Goal: Information Seeking & Learning: Learn about a topic

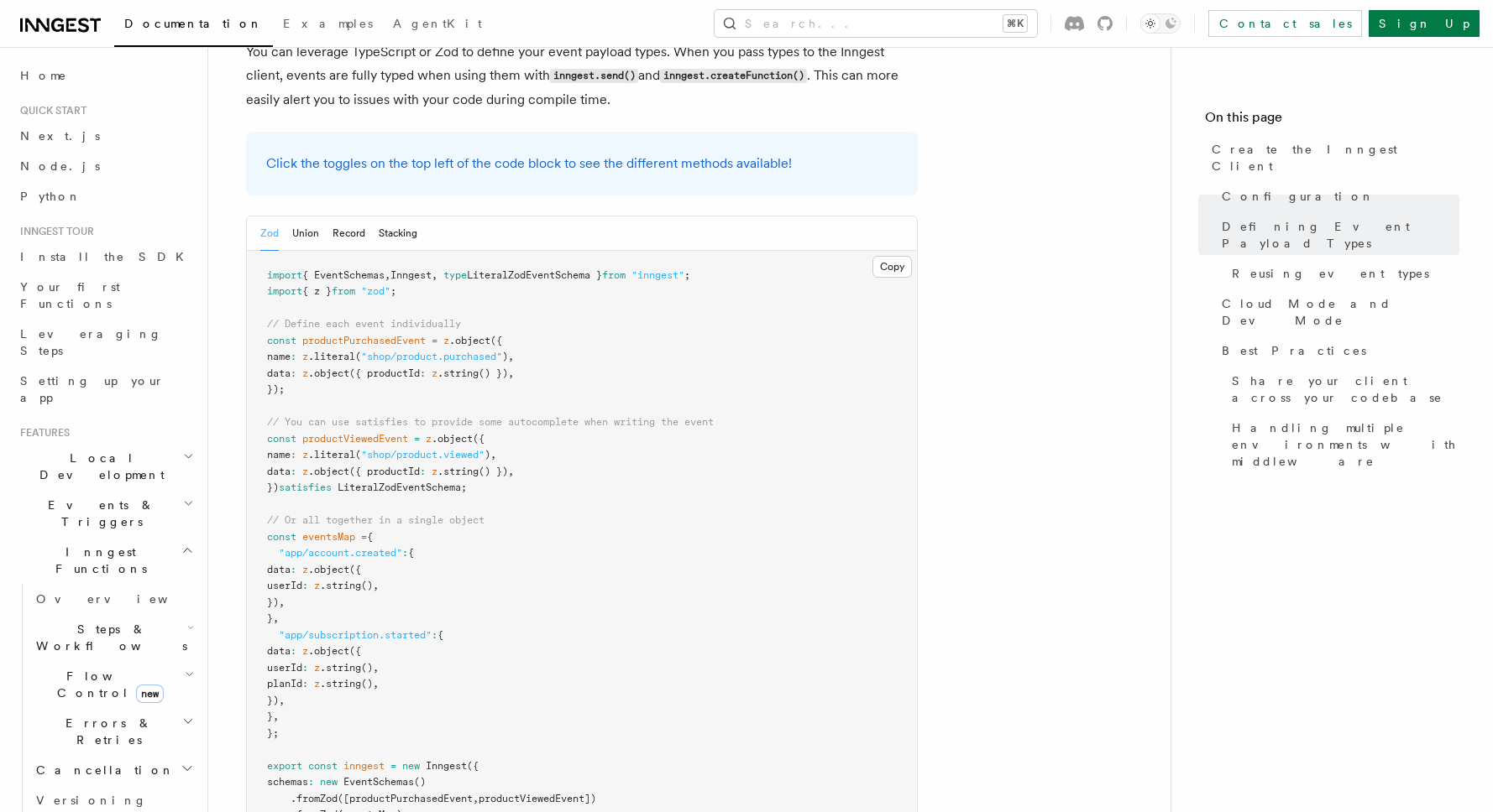
scroll to position [163, 0]
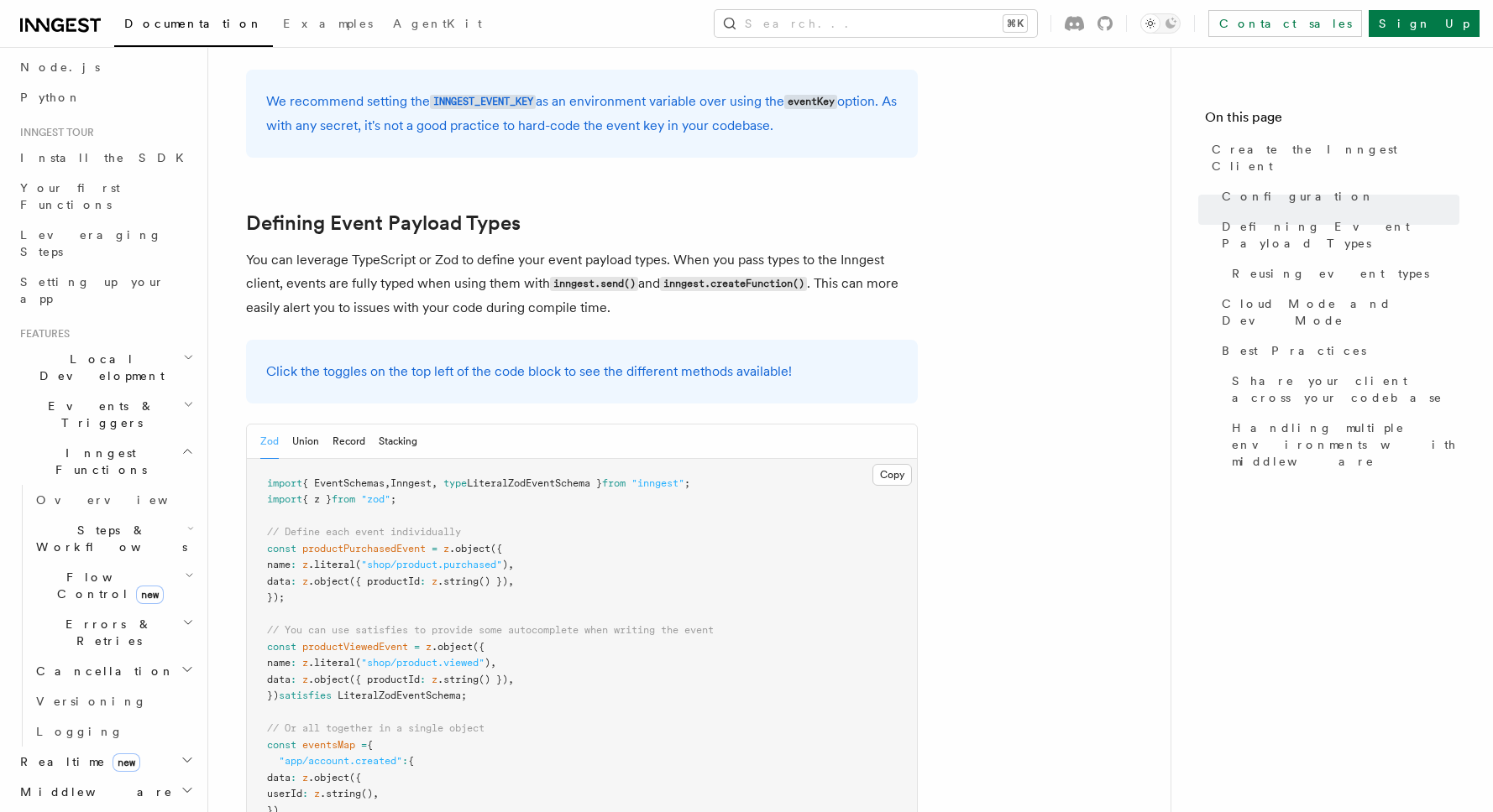
scroll to position [132, 0]
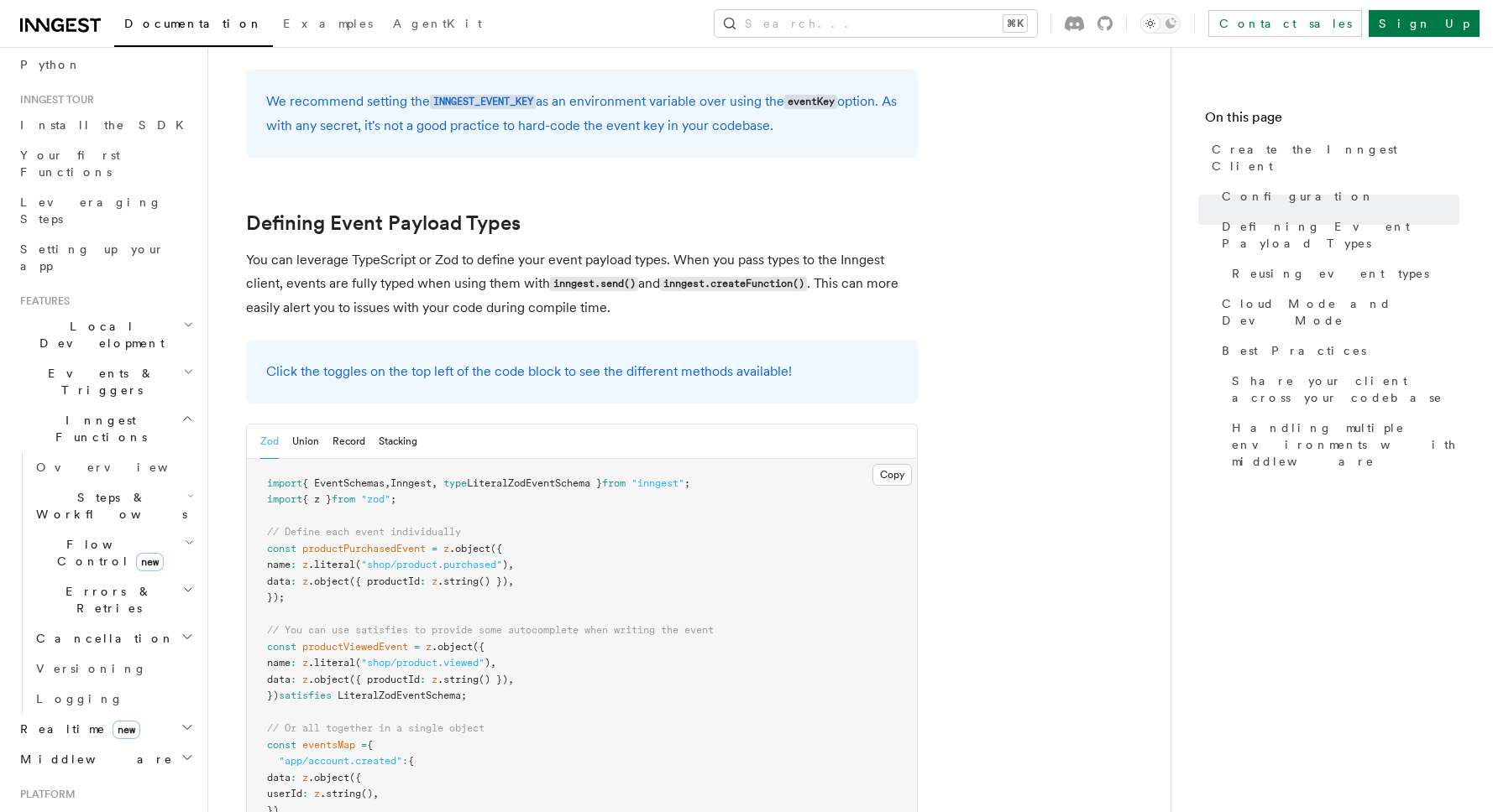
click at [178, 482] on h2 "Steps & Workflows" at bounding box center [113, 505] width 168 height 47
click at [136, 560] on link "Function steps" at bounding box center [121, 575] width 152 height 30
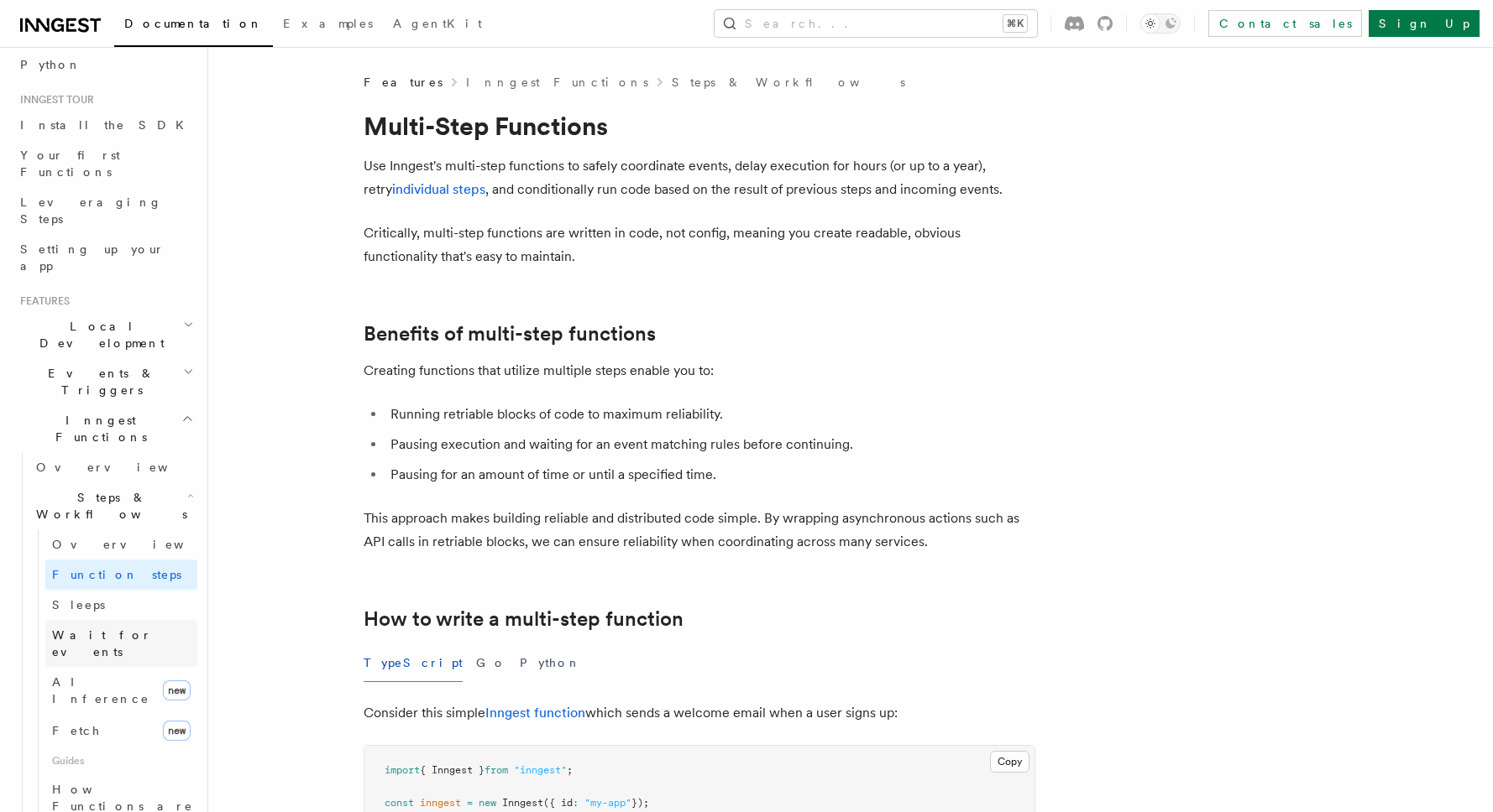
click at [131, 628] on span "Wait for events" at bounding box center [102, 644] width 100 height 30
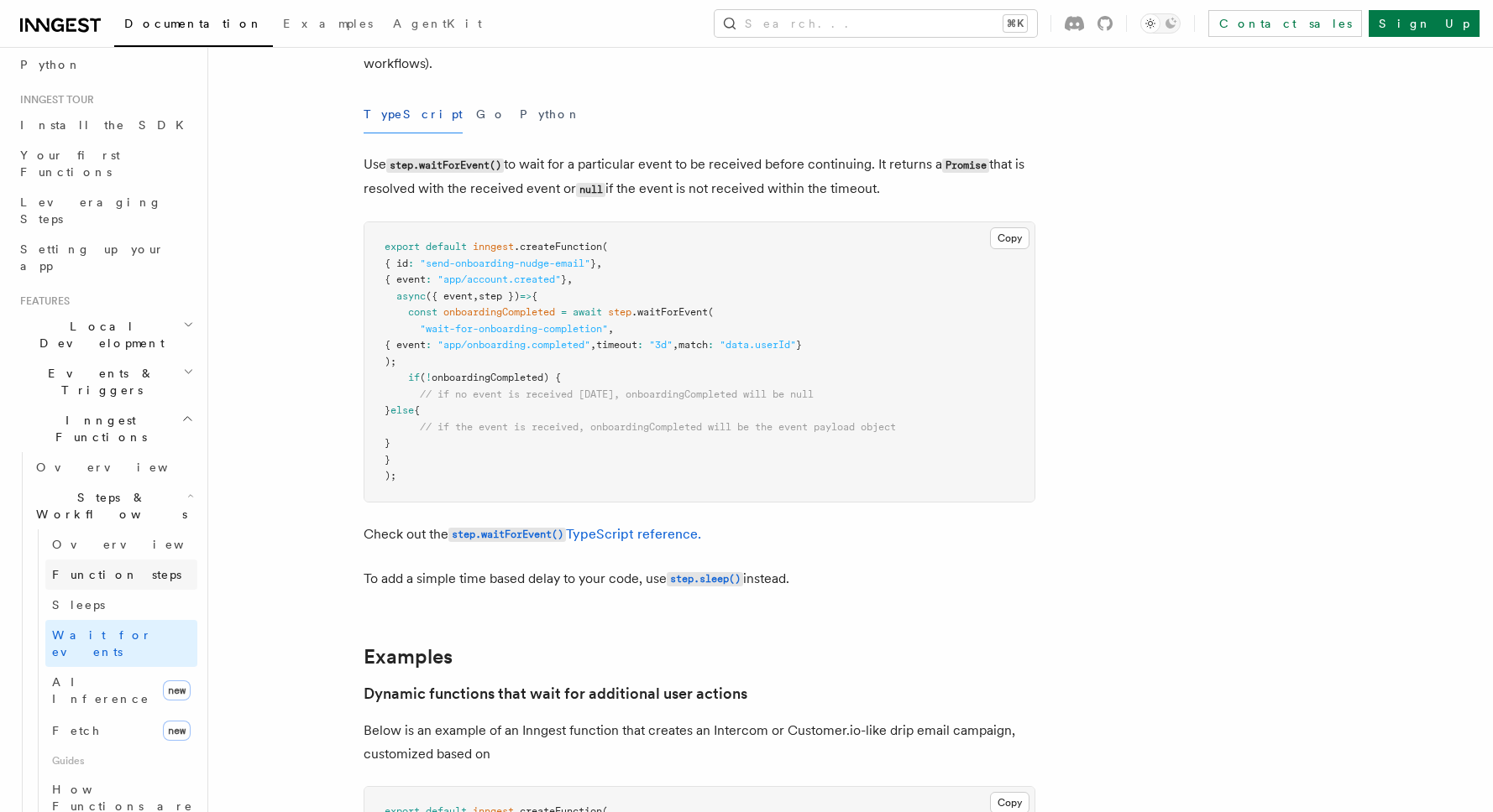
scroll to position [174, 0]
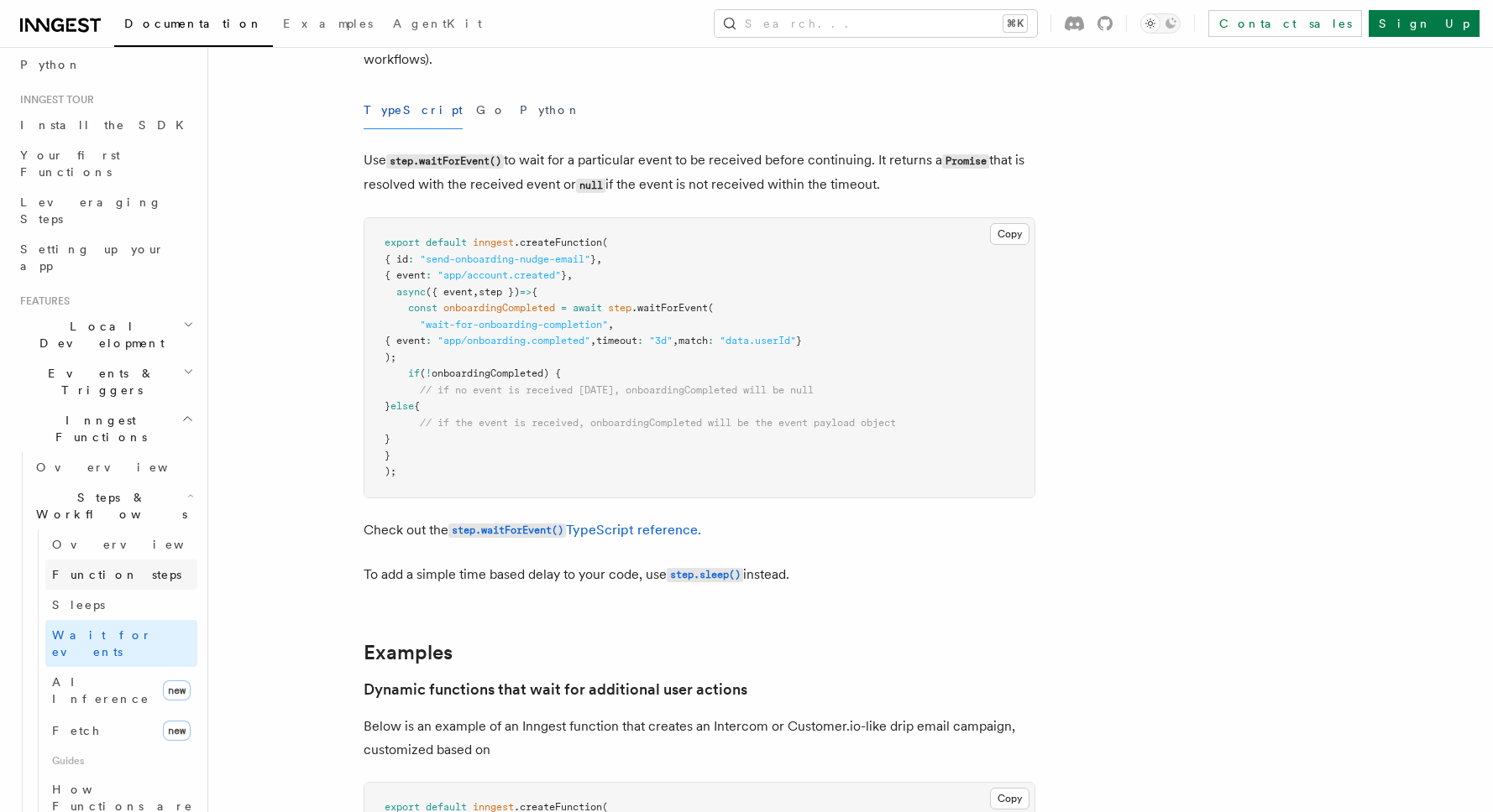
click at [132, 560] on link "Function steps" at bounding box center [121, 575] width 152 height 30
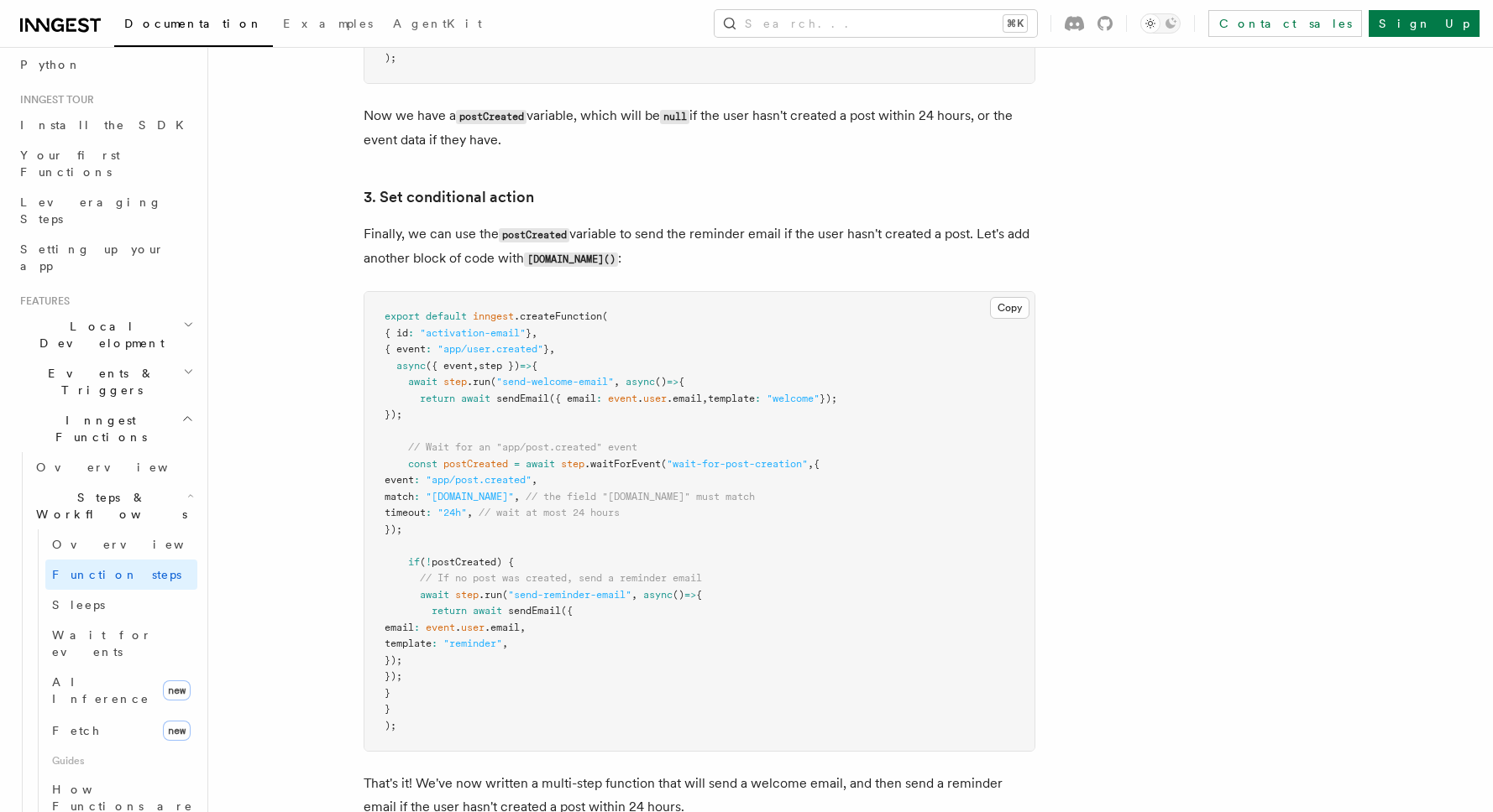
scroll to position [2093, 0]
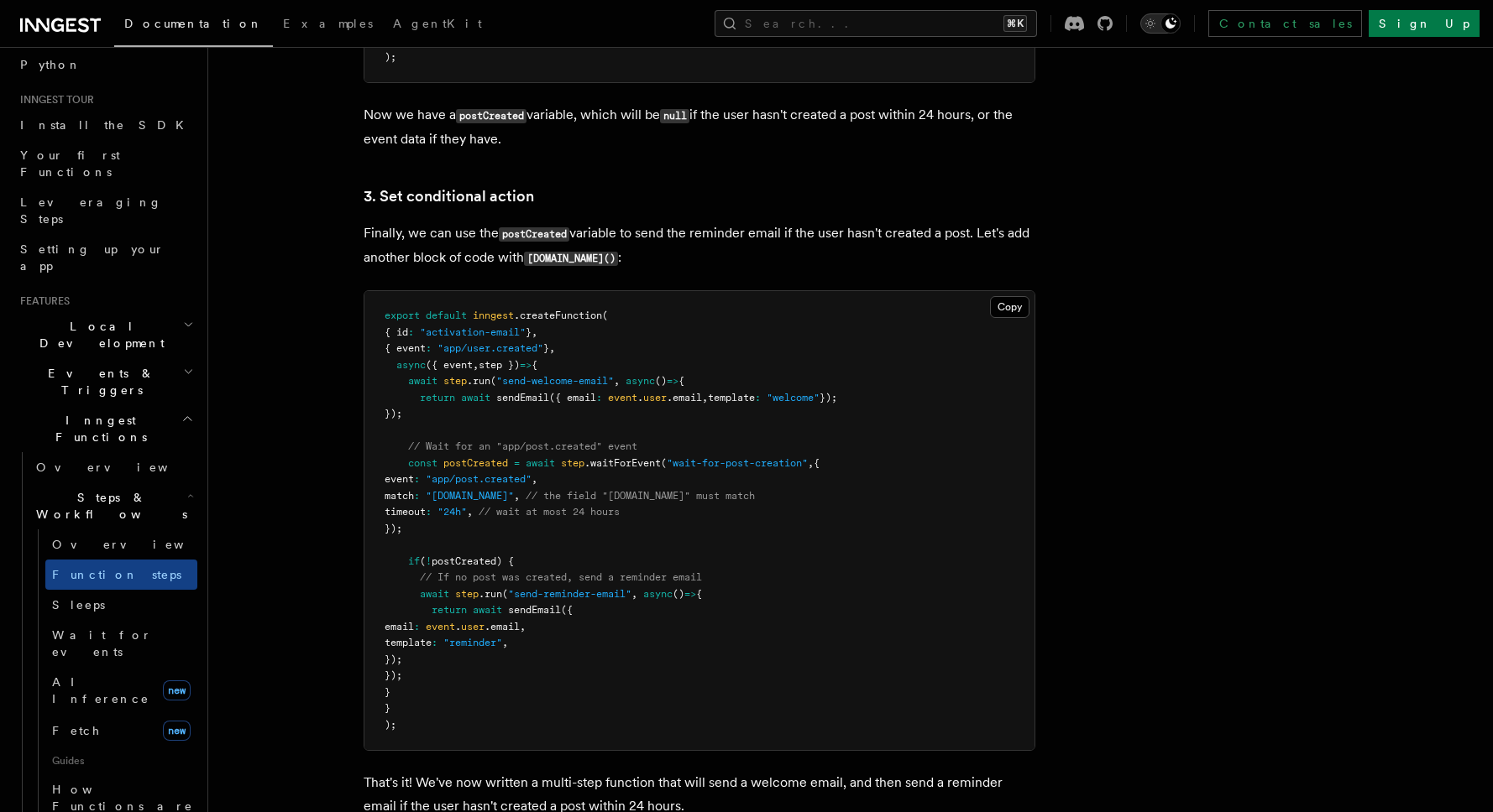
click at [1154, 26] on icon "Toggle dark mode" at bounding box center [1150, 24] width 9 height 9
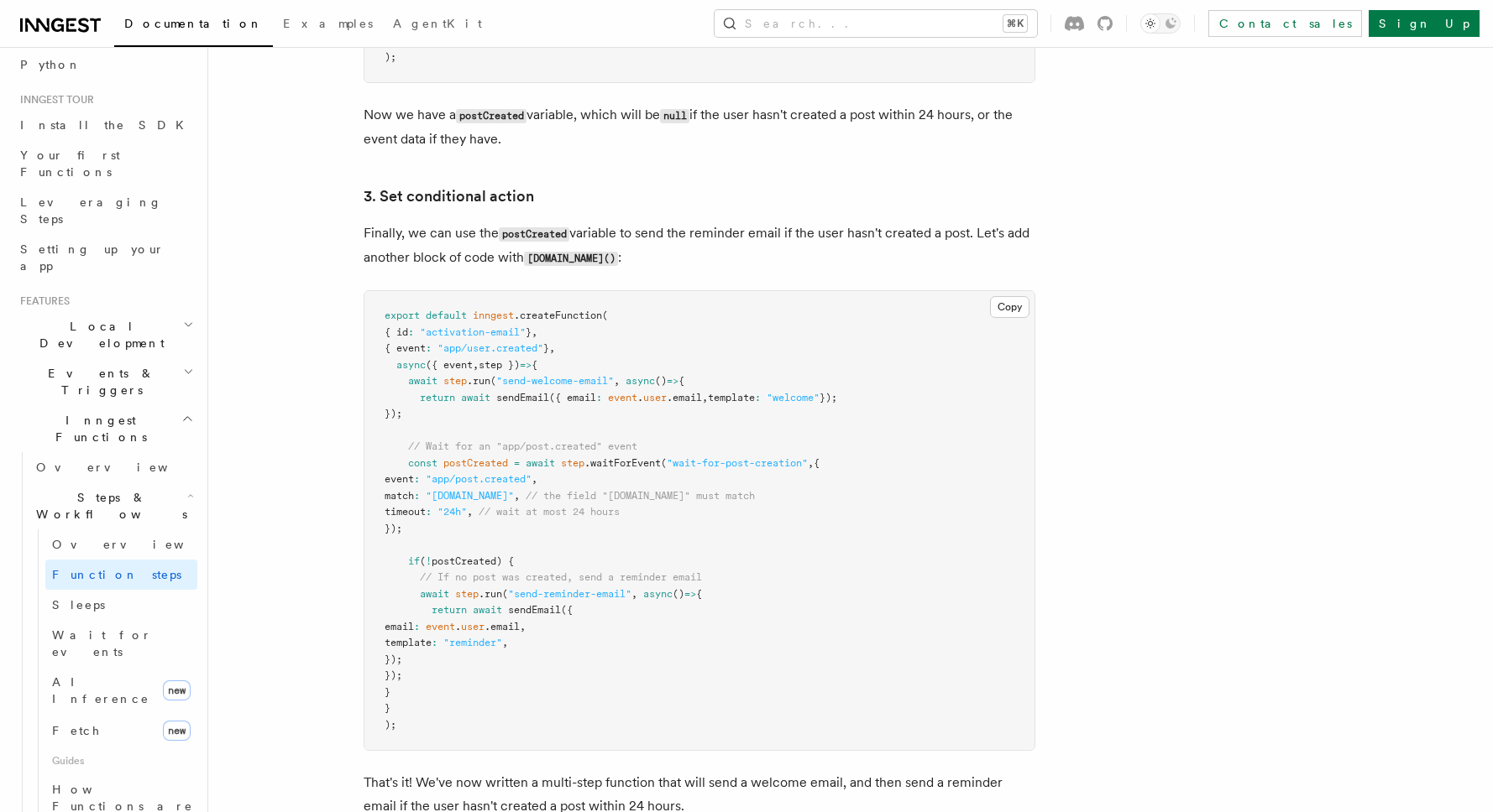
click at [189, 495] on icon "button" at bounding box center [191, 496] width 4 height 3
click at [186, 412] on icon "button" at bounding box center [187, 418] width 12 height 13
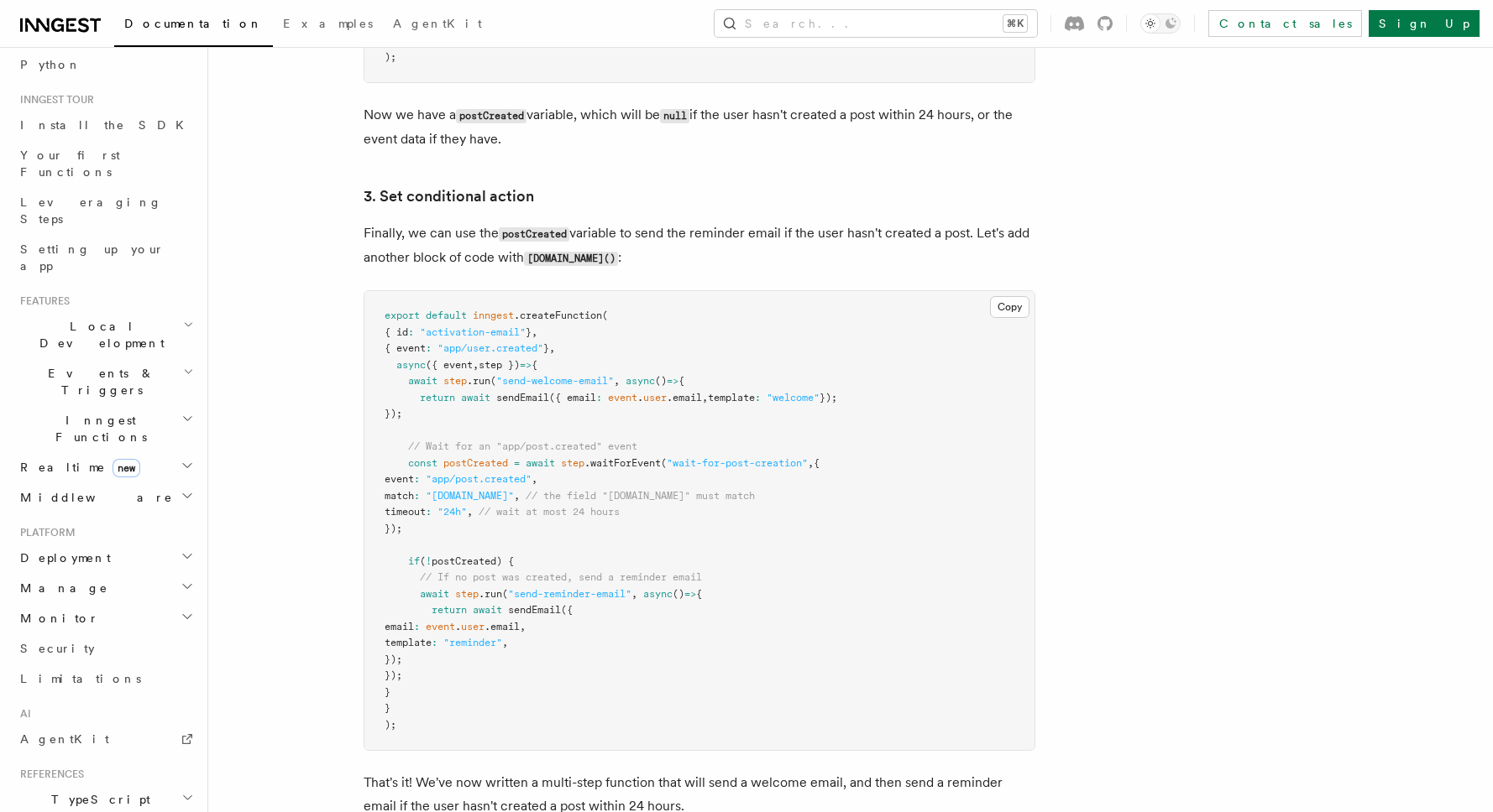
click at [188, 464] on icon "button" at bounding box center [186, 466] width 8 height 4
click at [188, 459] on icon "button" at bounding box center [186, 465] width 13 height 13
click at [186, 489] on icon "button" at bounding box center [186, 496] width 13 height 13
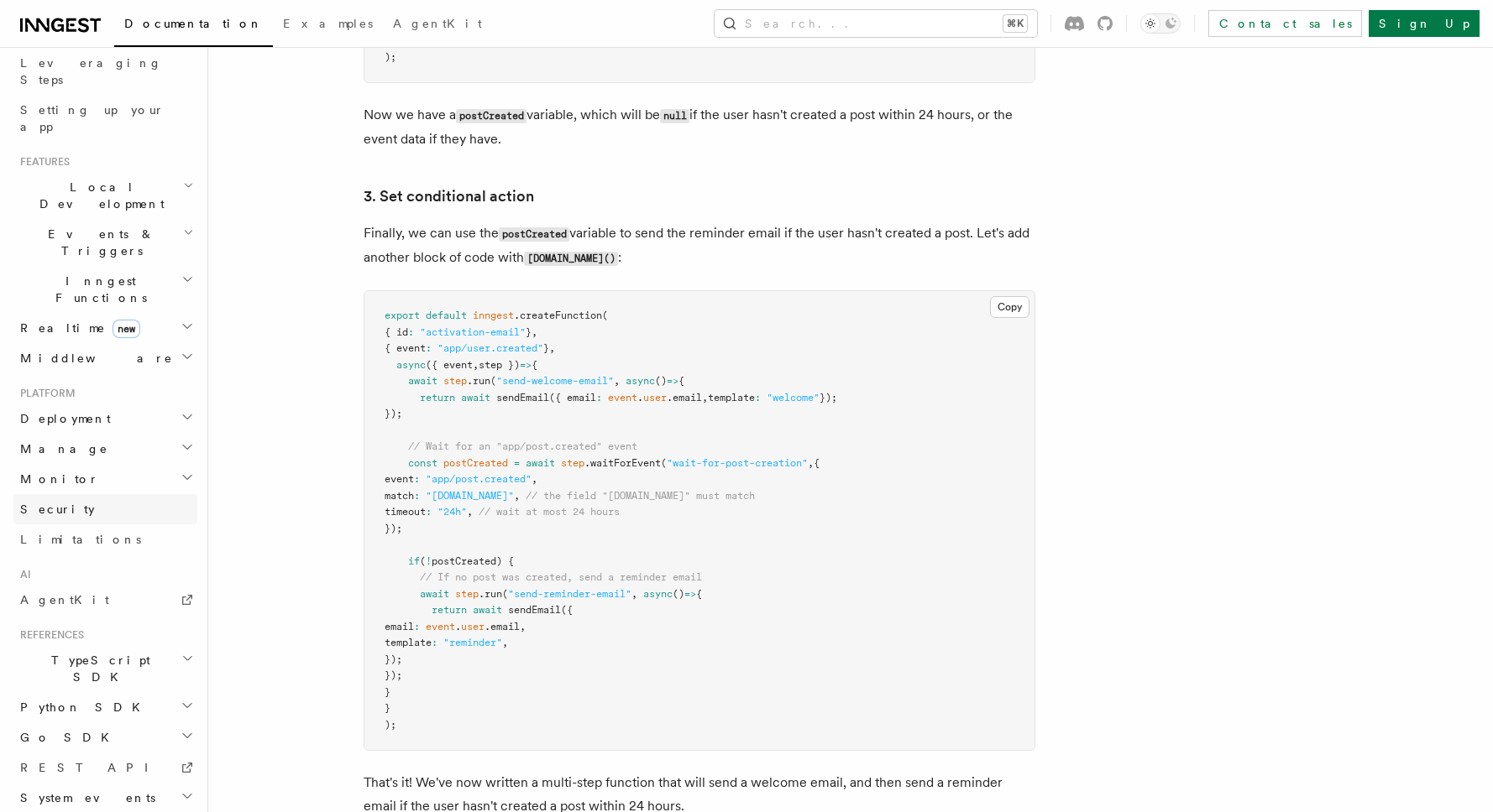
scroll to position [292, 0]
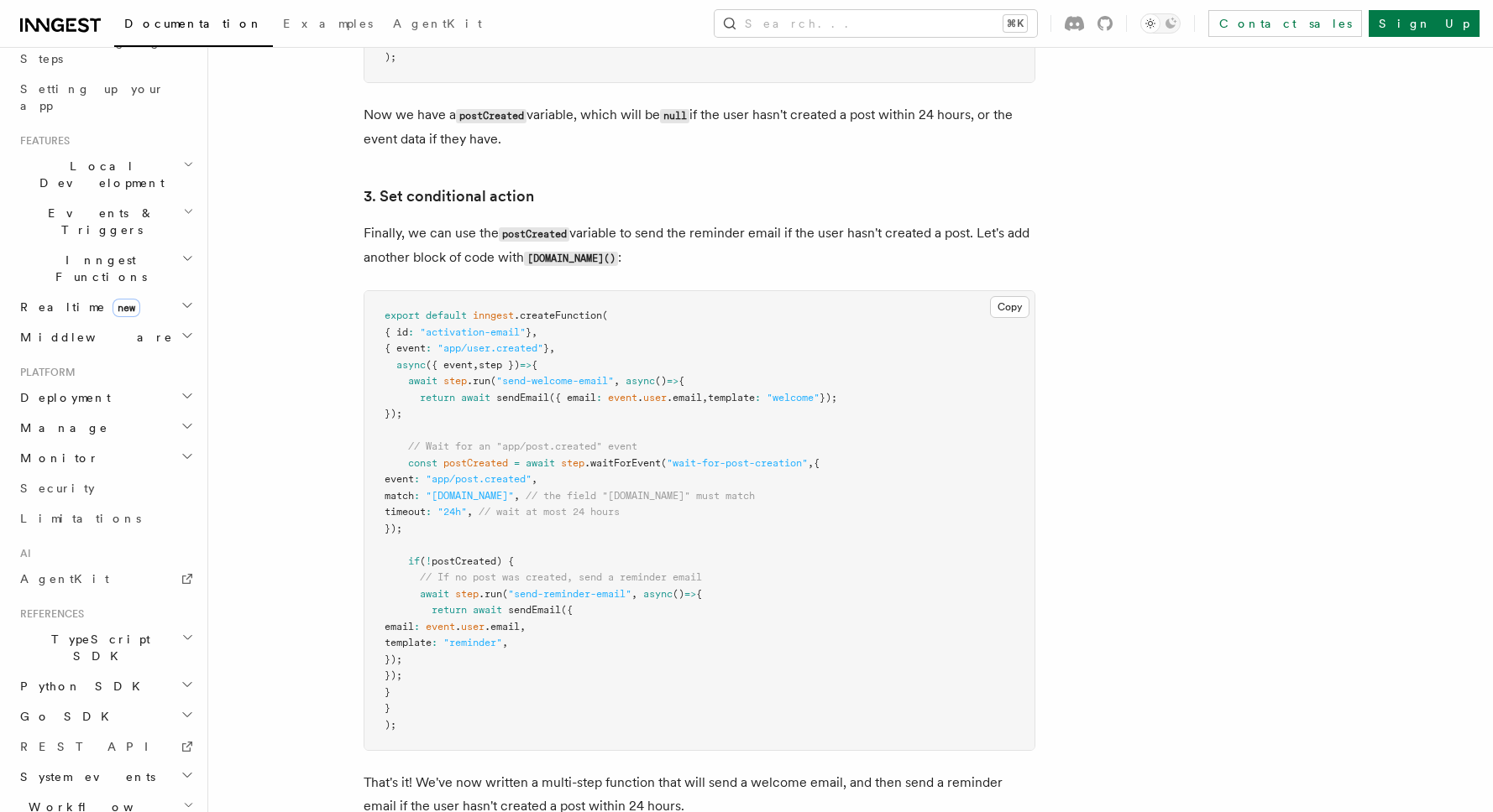
click at [191, 450] on icon "button" at bounding box center [186, 456] width 13 height 13
click at [191, 455] on icon "button" at bounding box center [186, 456] width 8 height 4
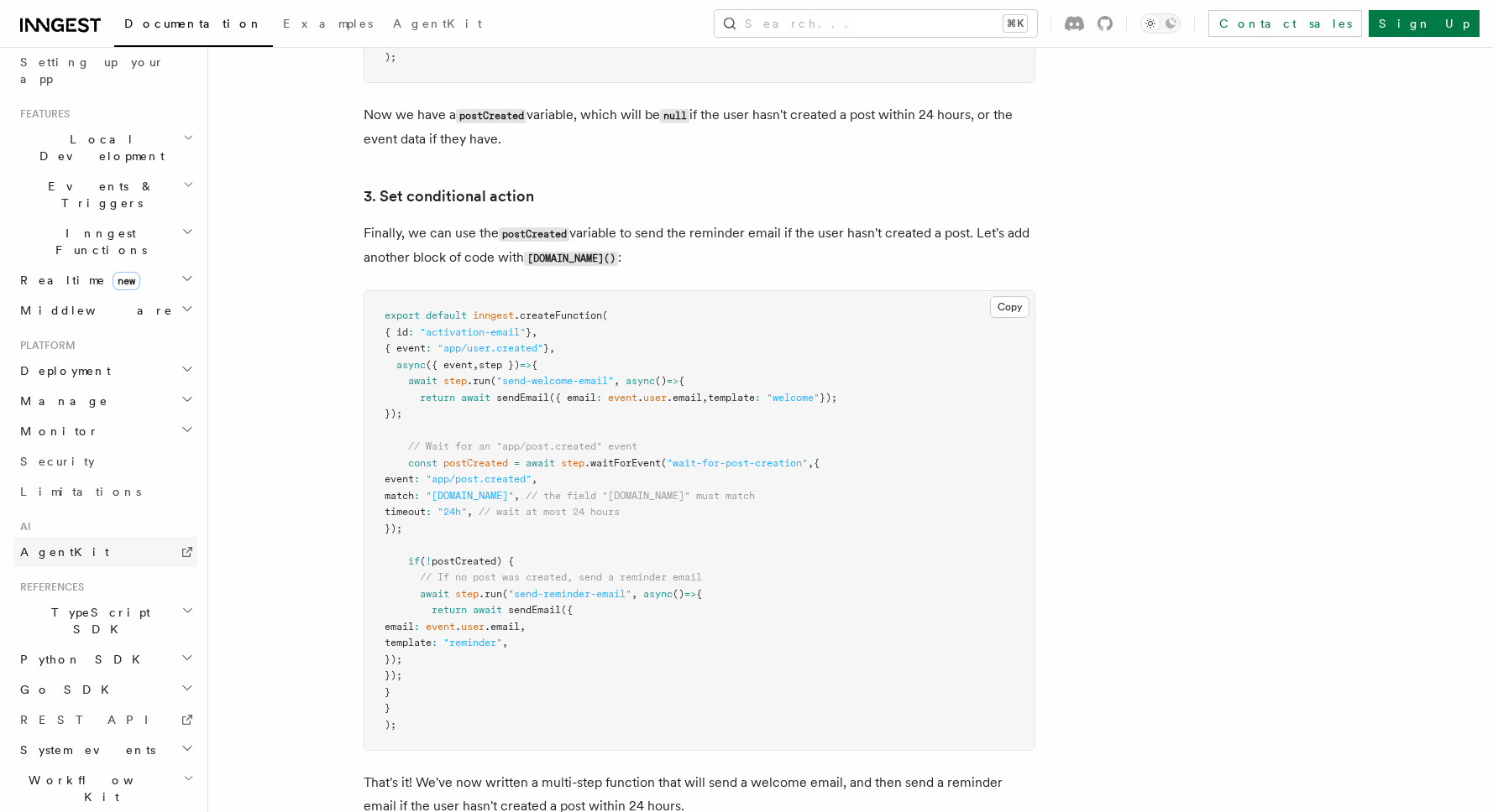
scroll to position [2117, 0]
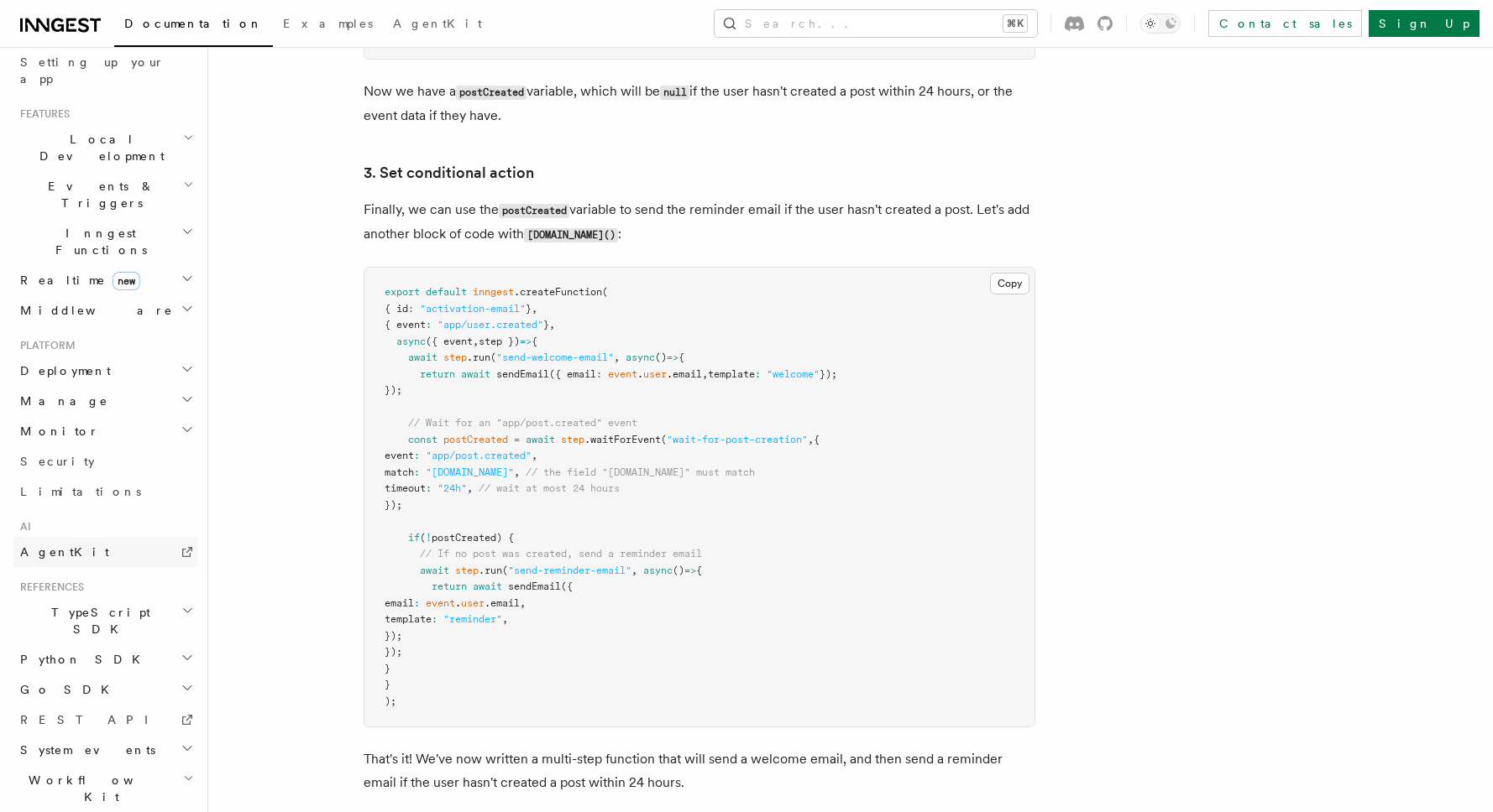
click at [100, 537] on link "AgentKit" at bounding box center [105, 552] width 184 height 30
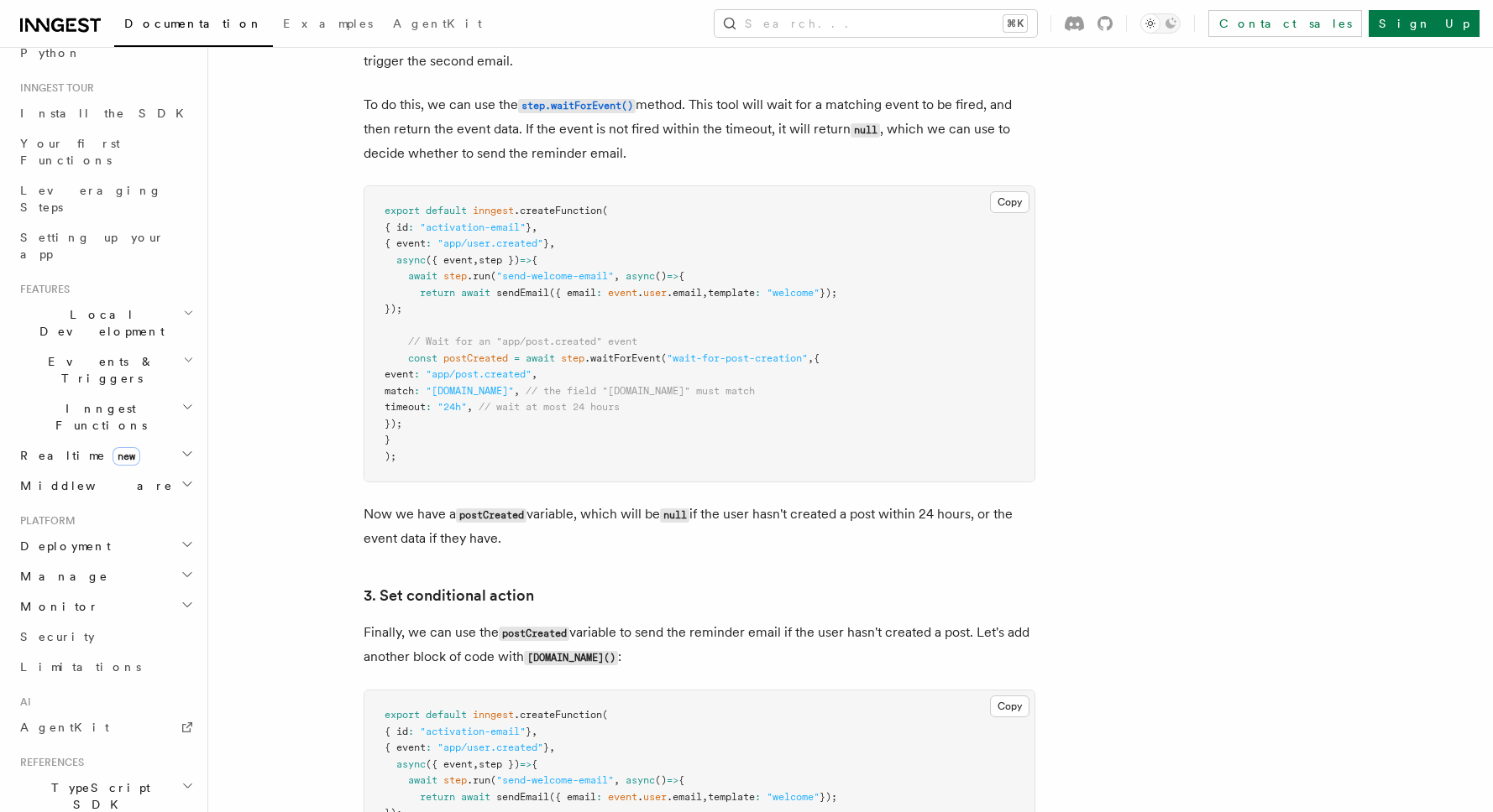
scroll to position [198, 0]
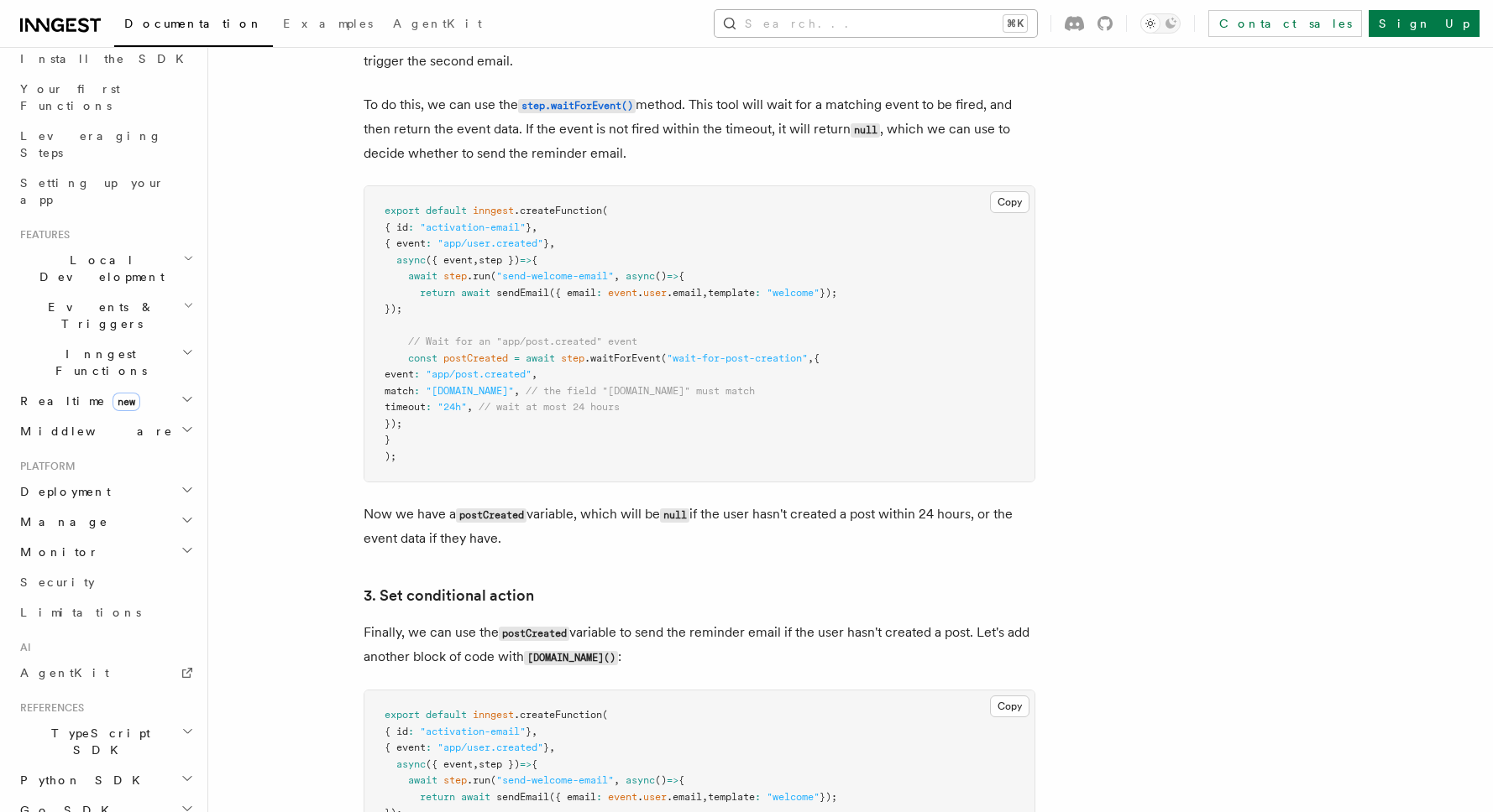
click at [928, 21] on button "Search... ⌘K" at bounding box center [875, 23] width 322 height 27
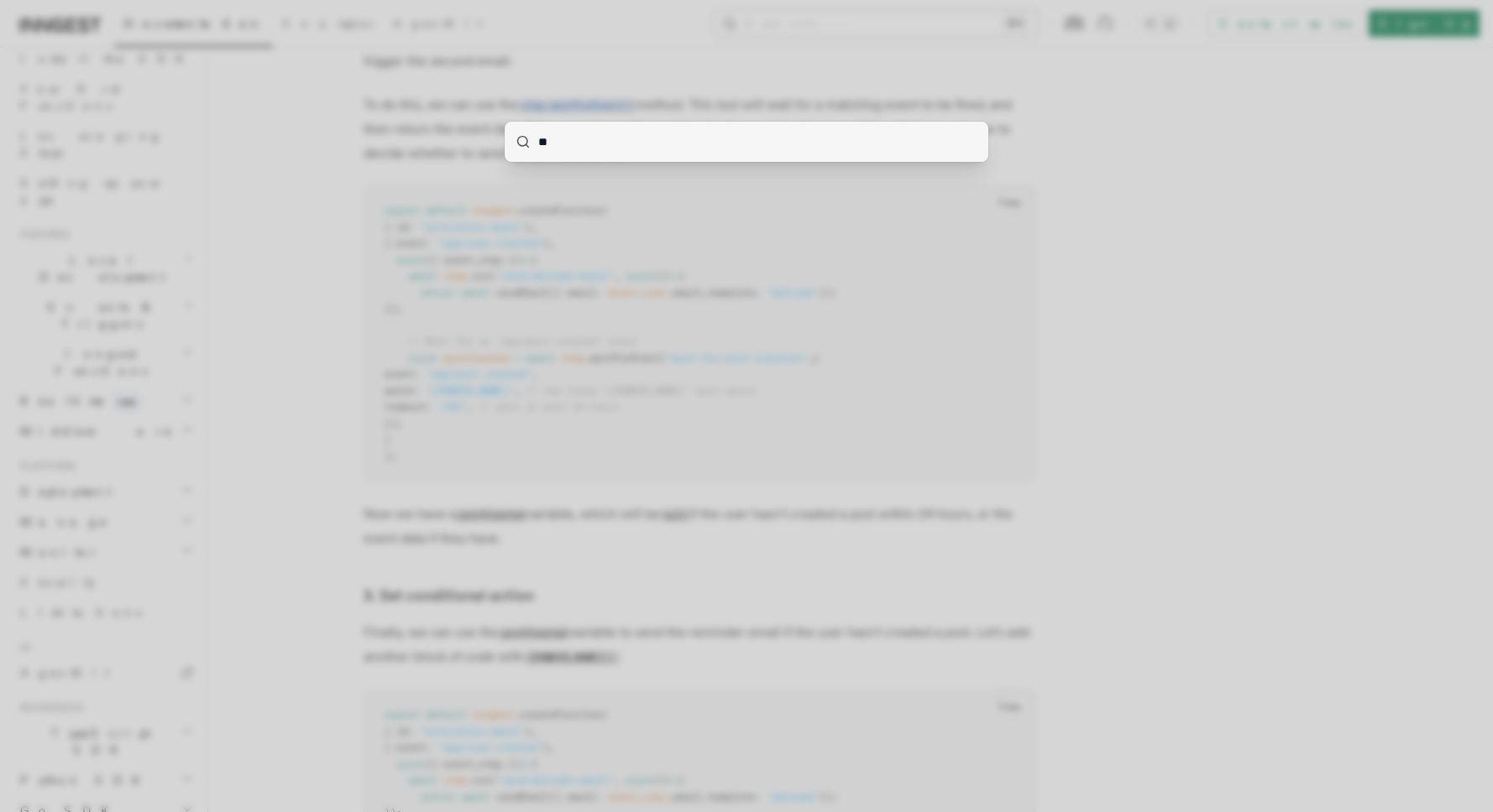
type input "***"
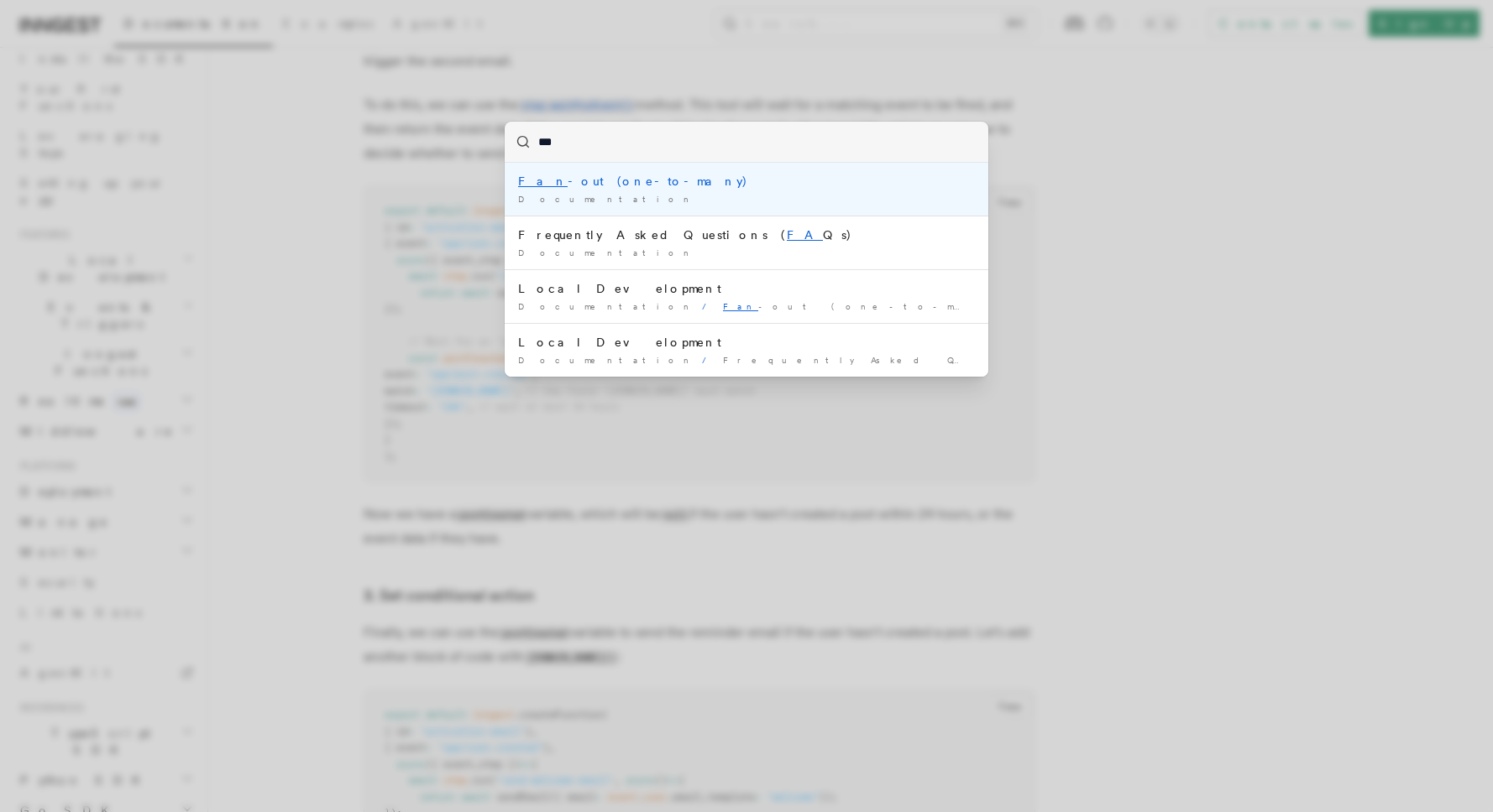
click at [631, 178] on div "Fan -out (one-to-many)" at bounding box center [746, 181] width 457 height 17
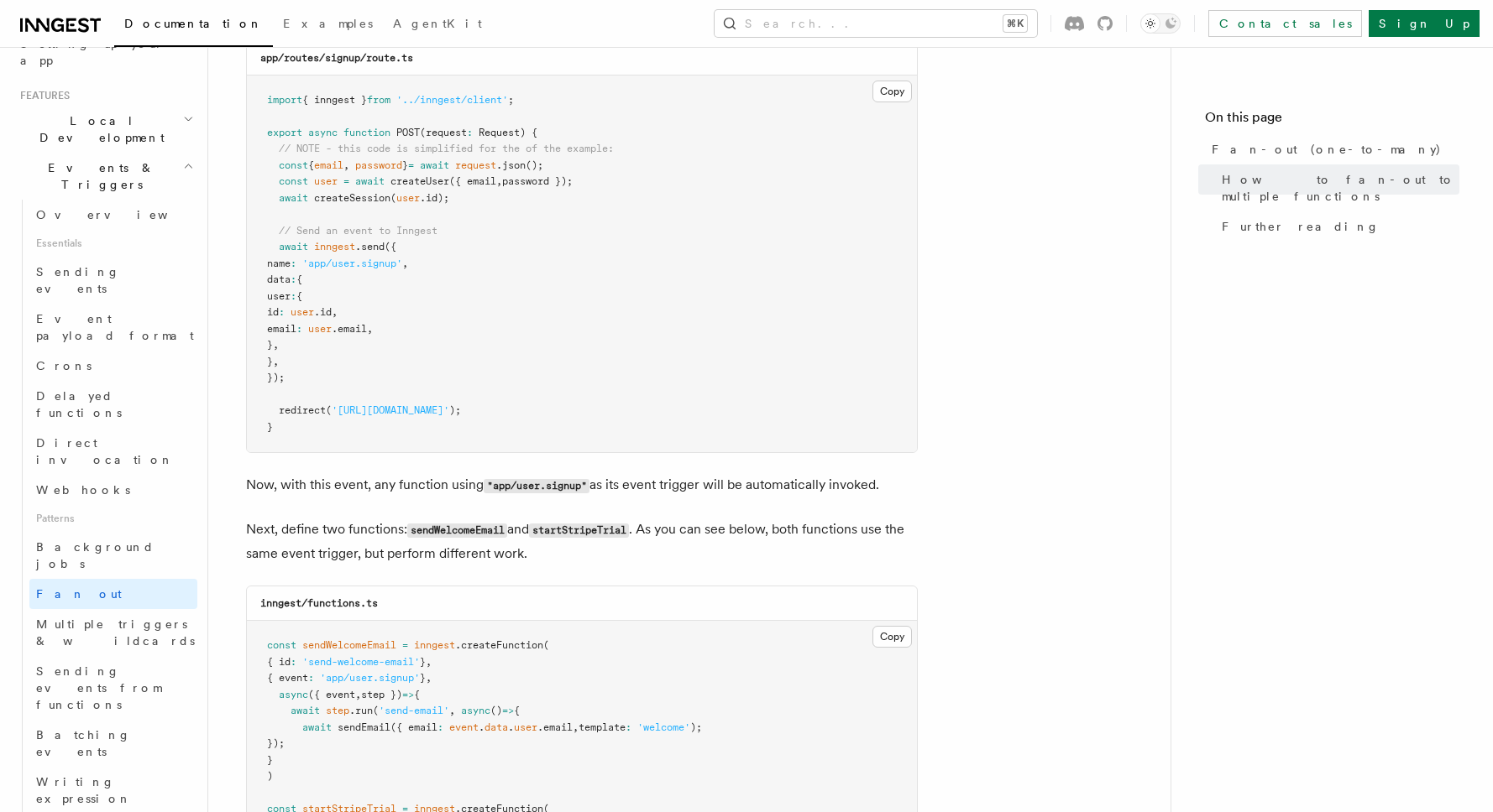
scroll to position [1090, 0]
click at [107, 664] on span "Sending events from functions" at bounding box center [98, 687] width 125 height 47
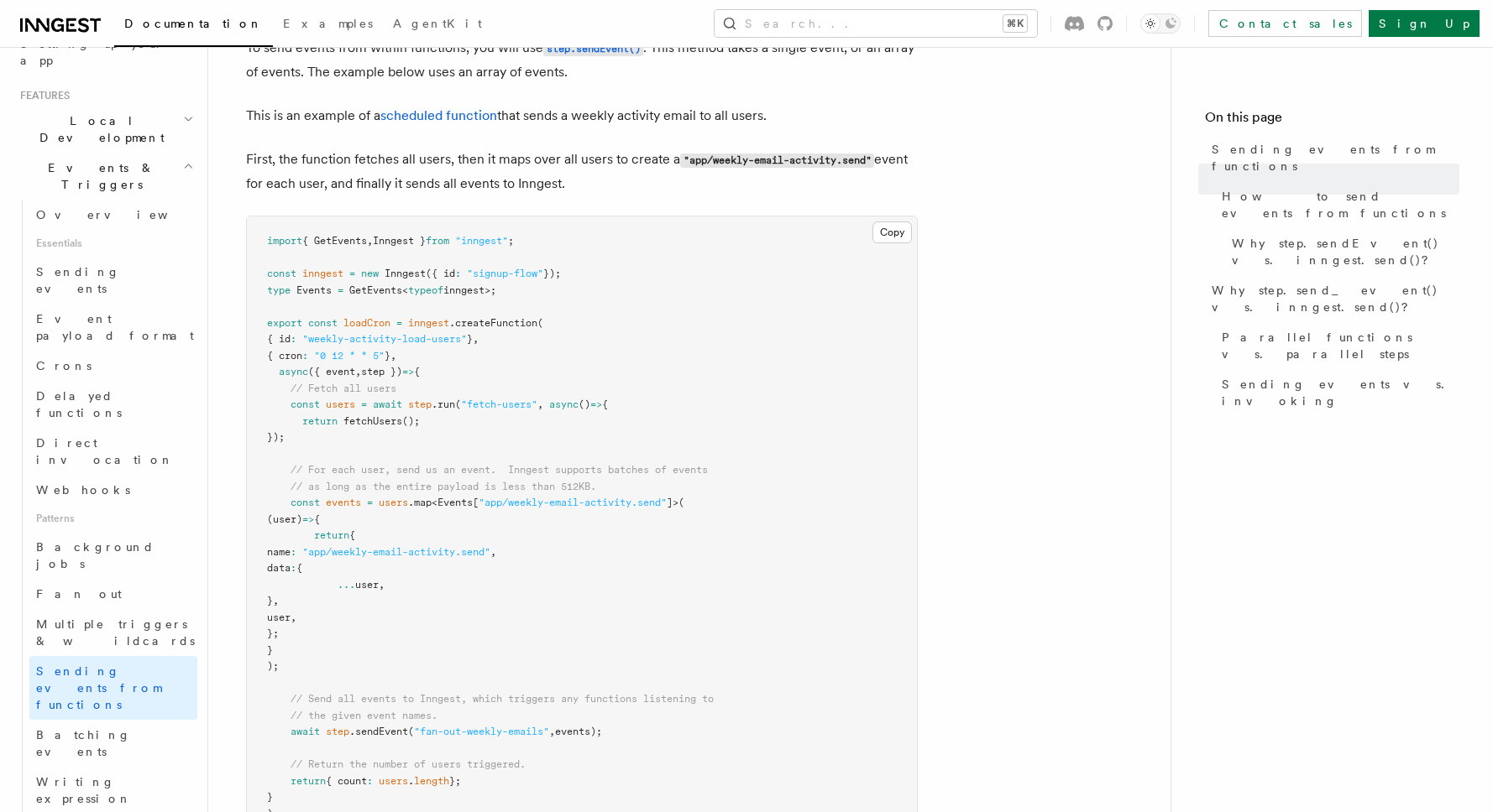
scroll to position [545, 0]
